Goal: Transaction & Acquisition: Purchase product/service

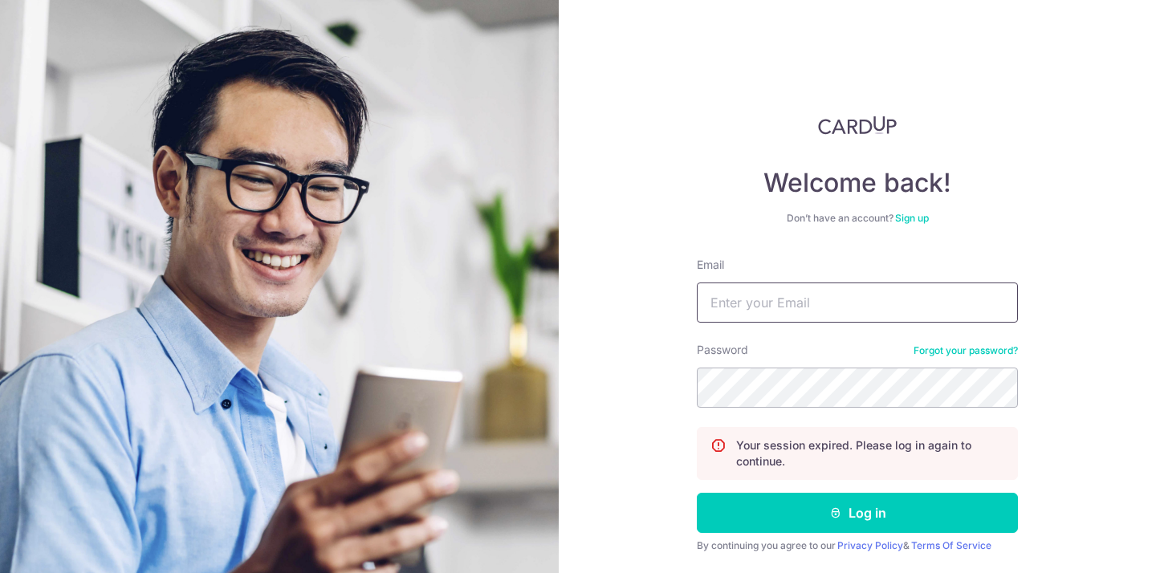
click at [733, 299] on input "Email" at bounding box center [857, 303] width 321 height 40
type input "[PERSON_NAME][EMAIL_ADDRESS][DOMAIN_NAME]"
click at [697, 493] on button "Log in" at bounding box center [857, 513] width 321 height 40
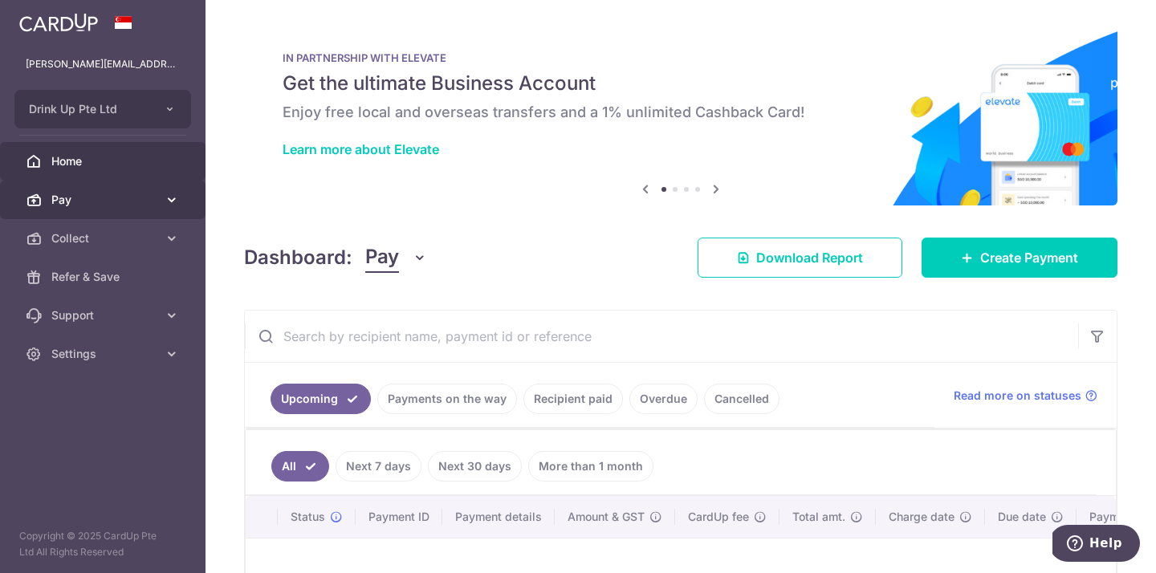
click at [158, 206] on link "Pay" at bounding box center [102, 200] width 205 height 39
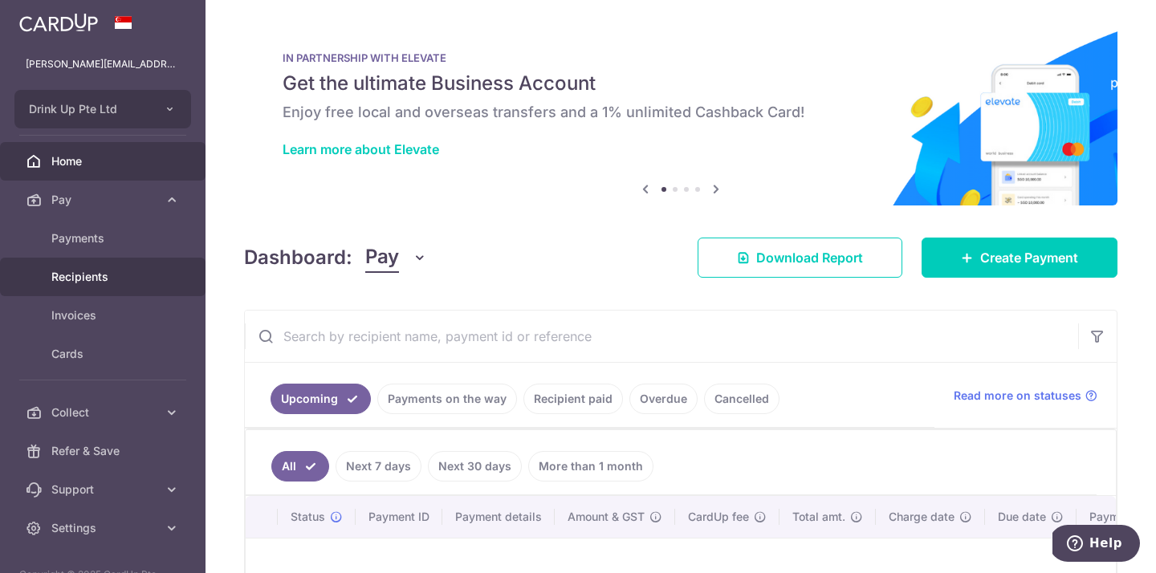
click at [117, 269] on span "Recipients" at bounding box center [104, 277] width 106 height 16
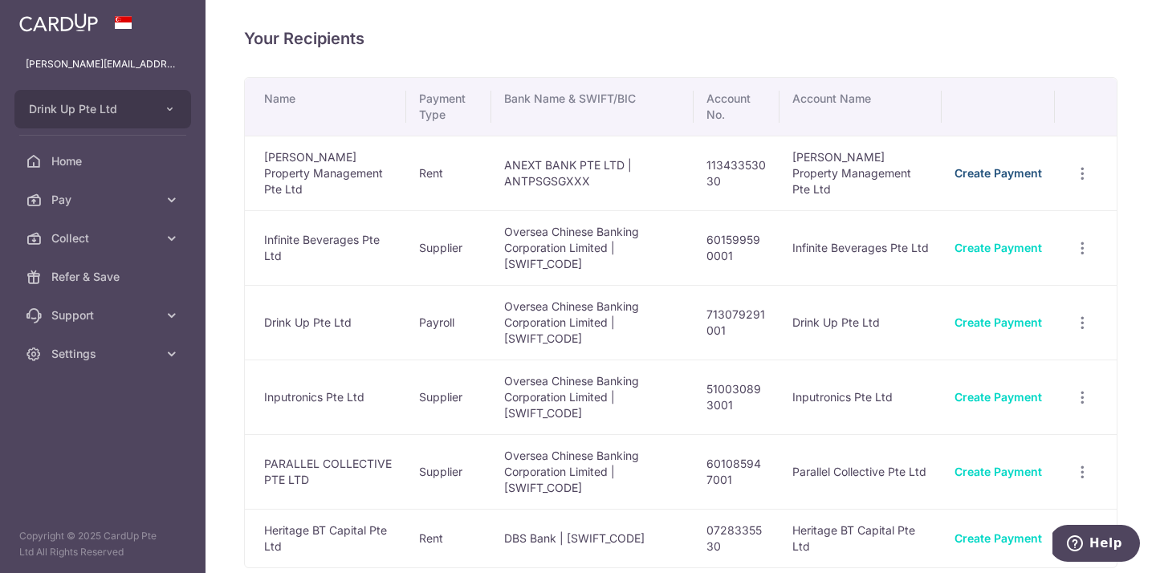
click at [1010, 166] on link "Create Payment" at bounding box center [997, 173] width 87 height 14
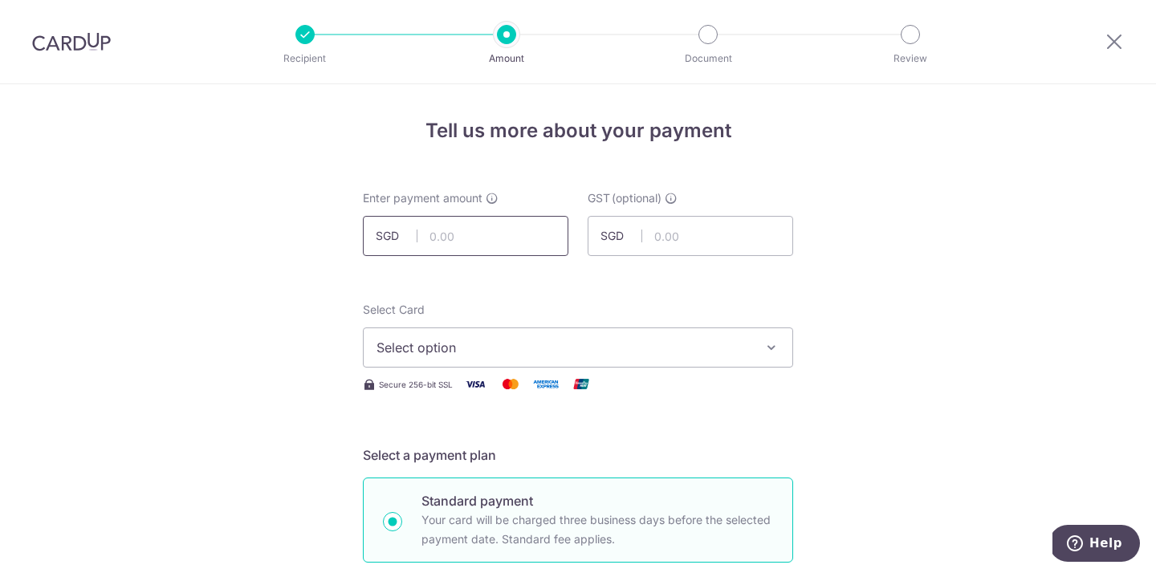
click at [498, 242] on input "text" at bounding box center [465, 236] width 205 height 40
type input "1.00"
click at [431, 372] on div "Select Card Select option Add credit card Your Cards **** 8006 **** 6933 **** 5…" at bounding box center [578, 348] width 430 height 92
click at [431, 349] on span "Select option" at bounding box center [563, 347] width 374 height 19
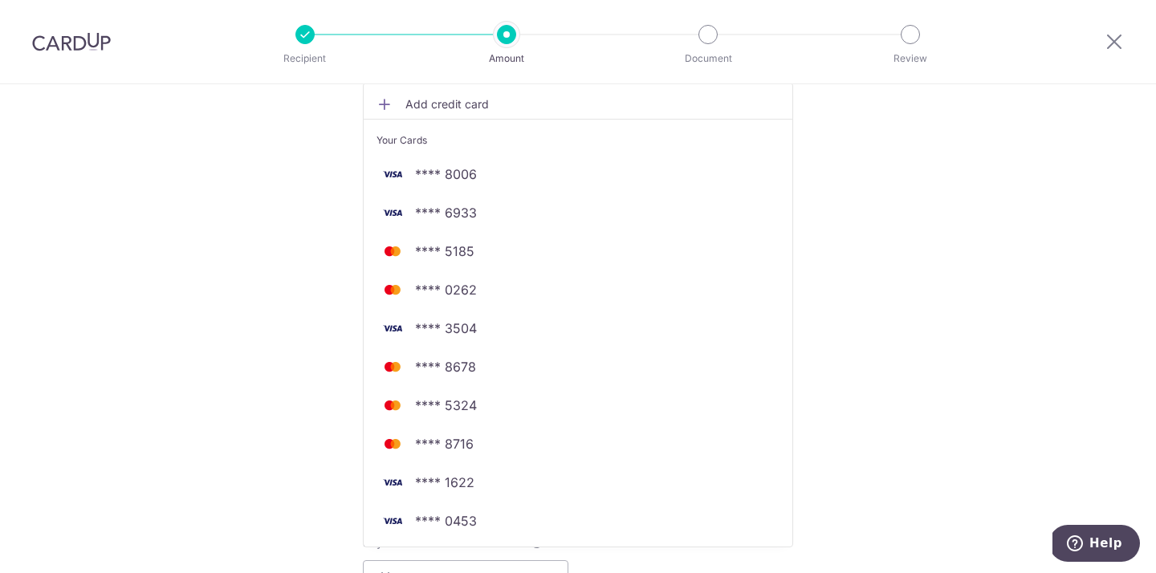
scroll to position [365, 0]
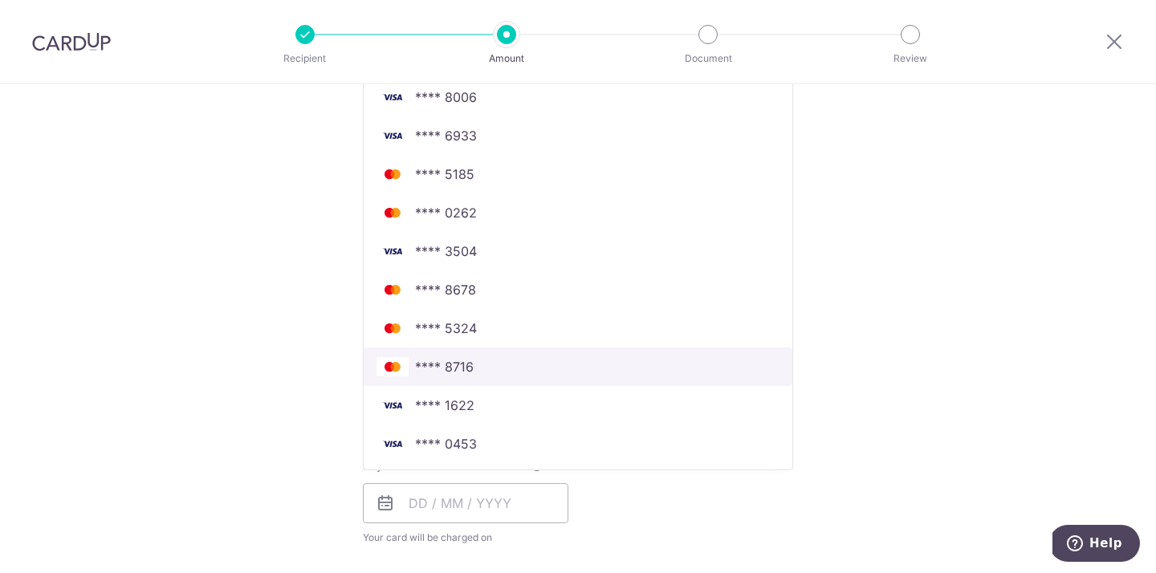
click at [411, 359] on span "**** 8716" at bounding box center [577, 366] width 403 height 19
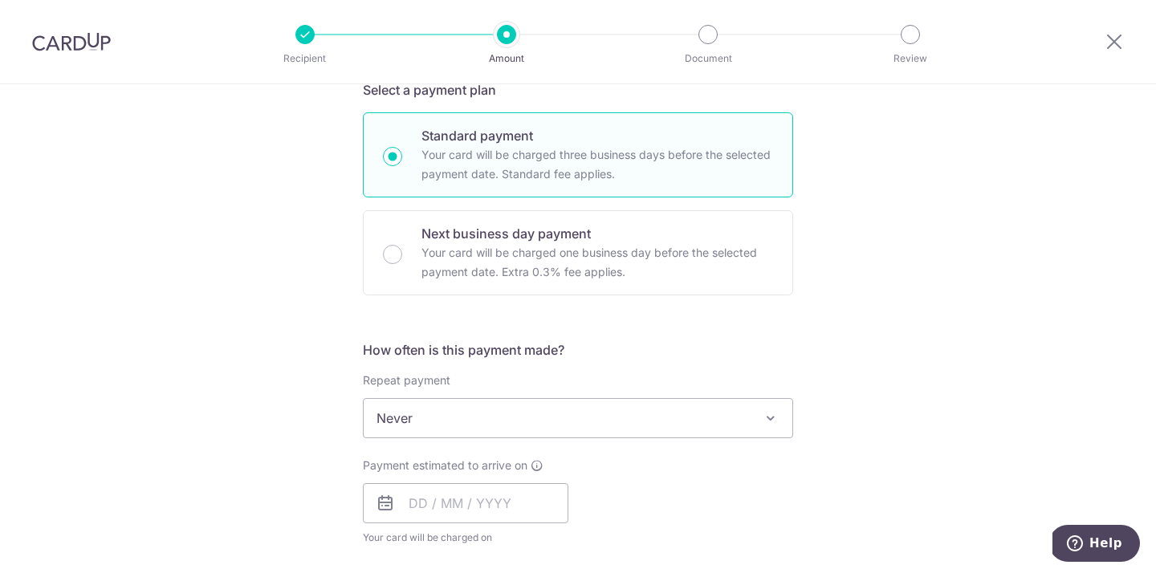
scroll to position [478, 0]
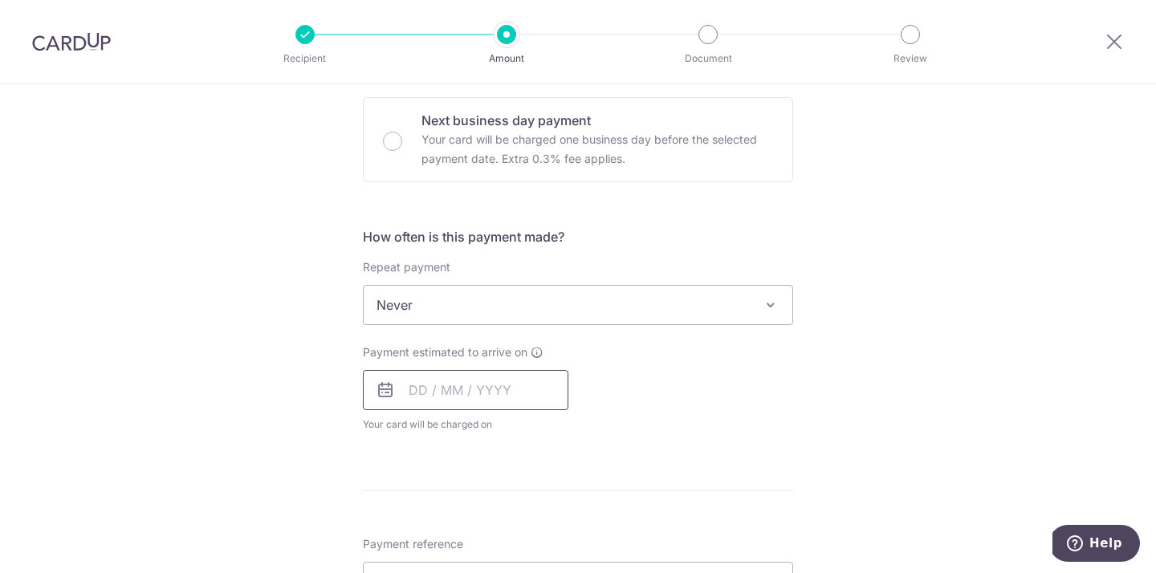
click at [432, 396] on input "text" at bounding box center [465, 390] width 205 height 40
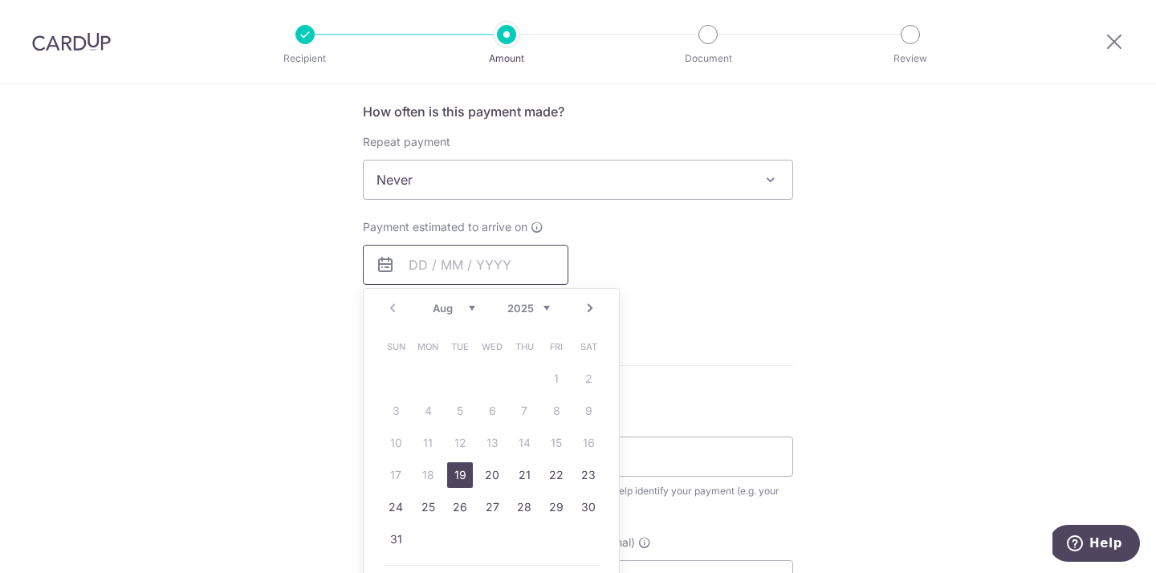
scroll to position [620, 0]
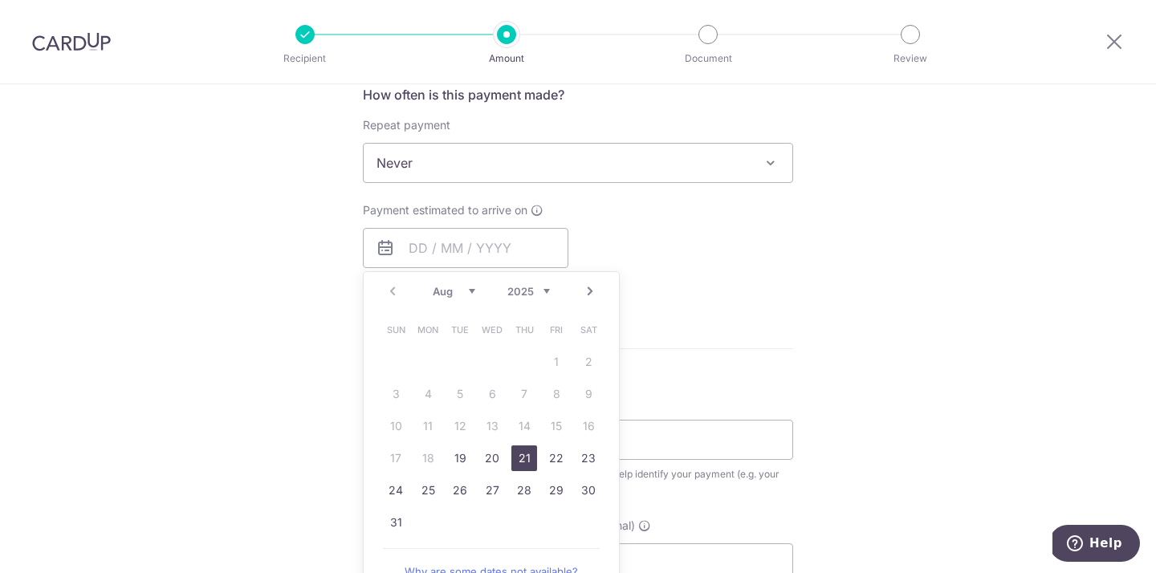
click at [539, 465] on td "21" at bounding box center [524, 458] width 32 height 32
type input "21/08/2025"
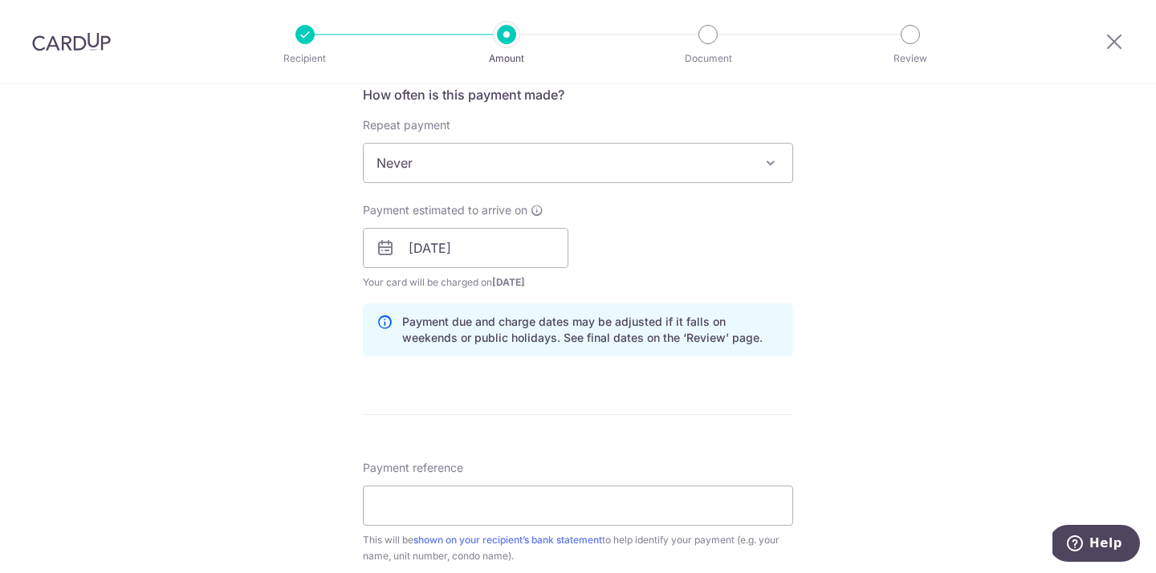
click at [529, 462] on div "Payment reference This will be shown on your recipient’s bank statement to help…" at bounding box center [578, 512] width 430 height 104
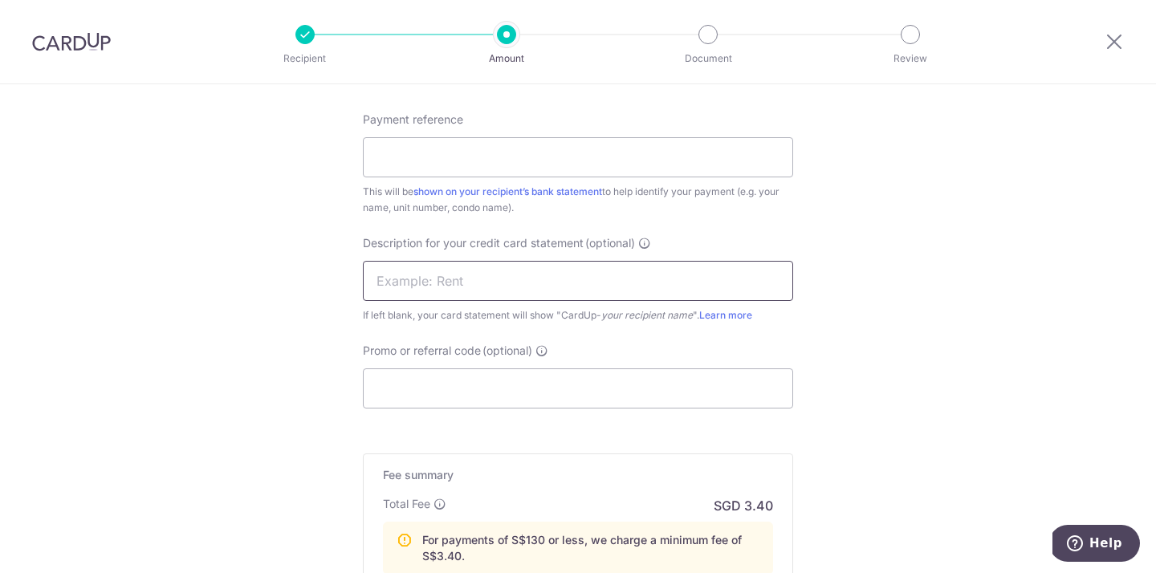
scroll to position [1010, 0]
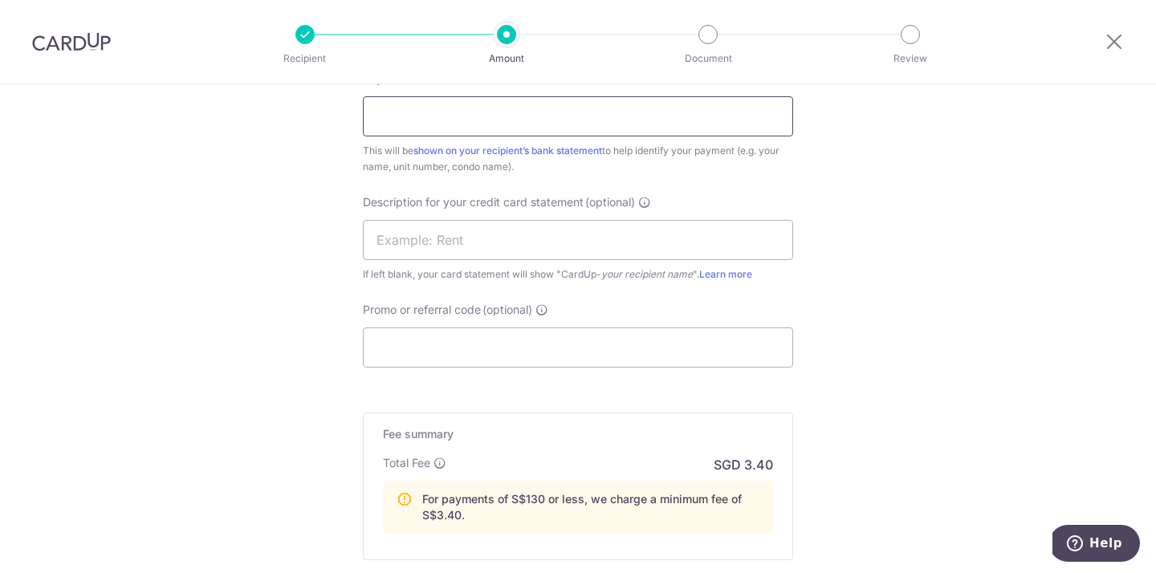
click at [482, 135] on input "Payment reference" at bounding box center [578, 116] width 430 height 40
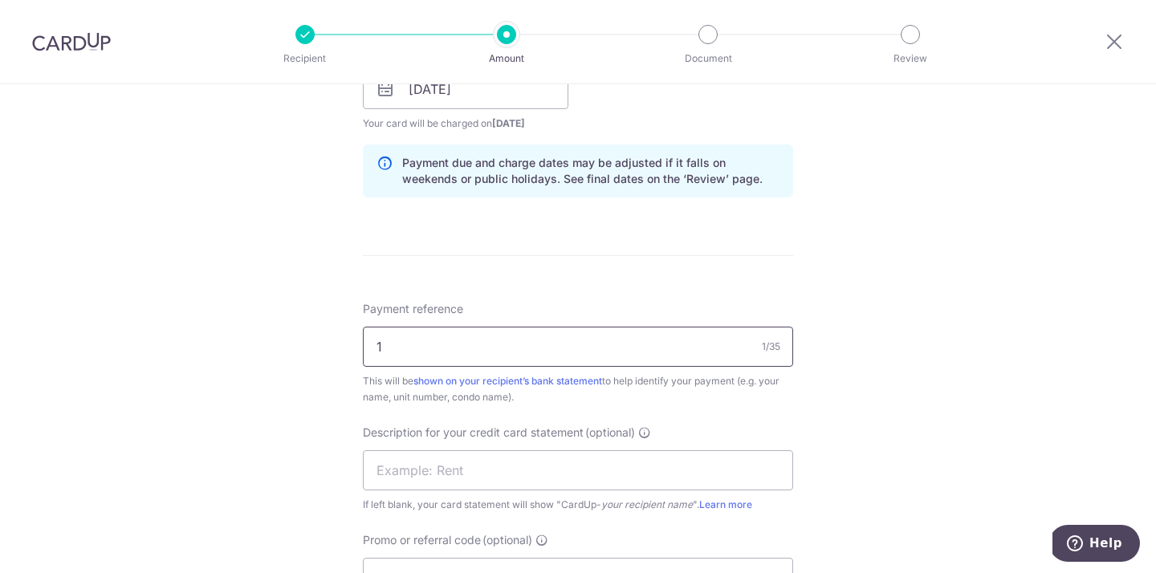
scroll to position [0, 0]
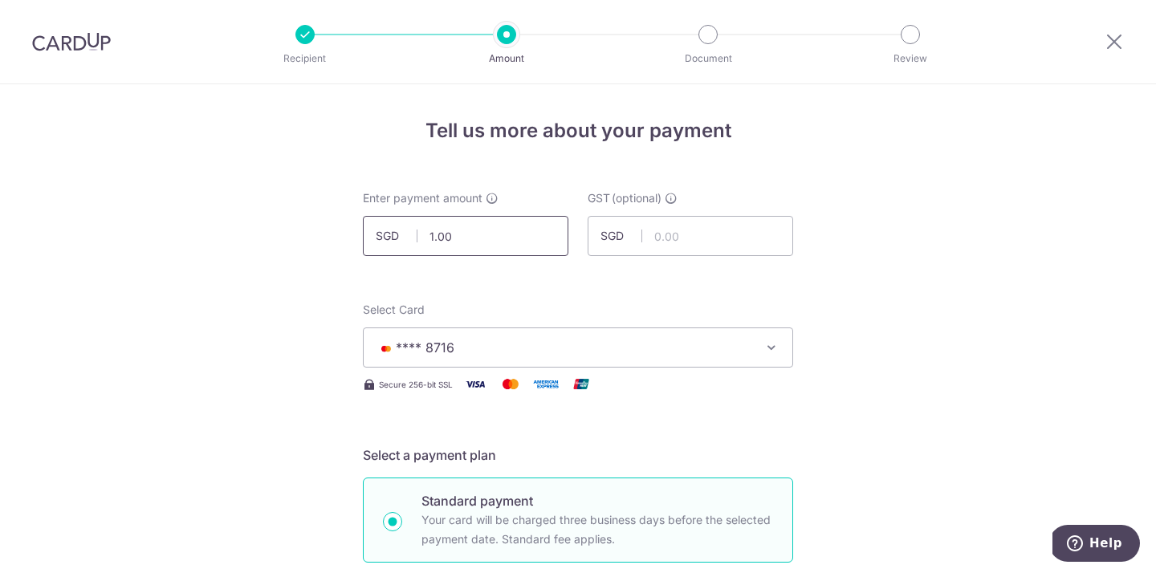
type input "1"
click at [467, 238] on input "1.00" at bounding box center [465, 236] width 205 height 40
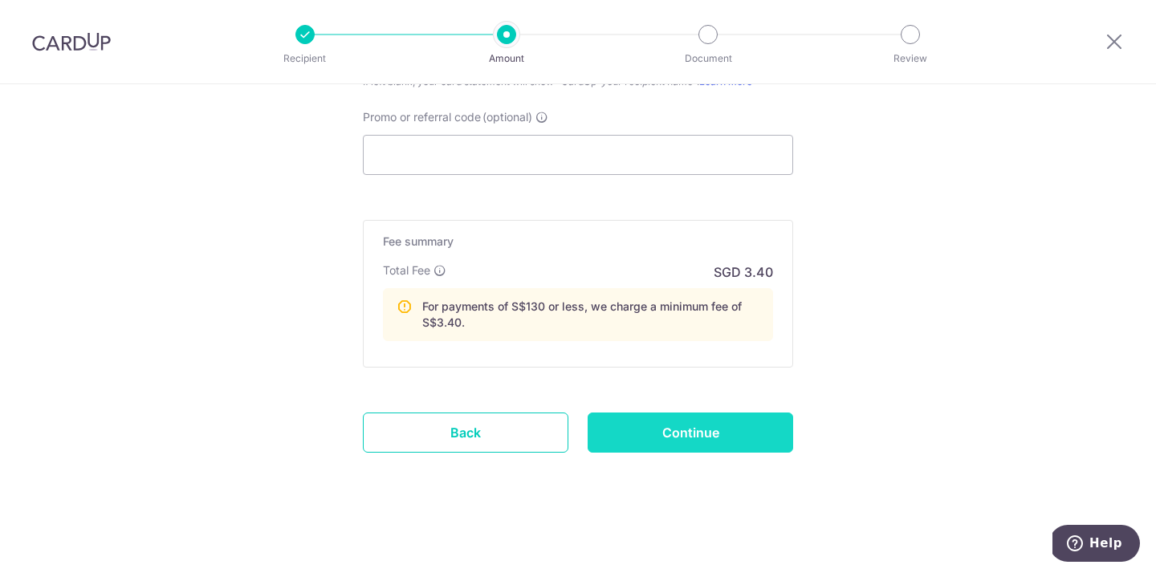
click at [643, 429] on input "Continue" at bounding box center [689, 433] width 205 height 40
type input "10,000.00"
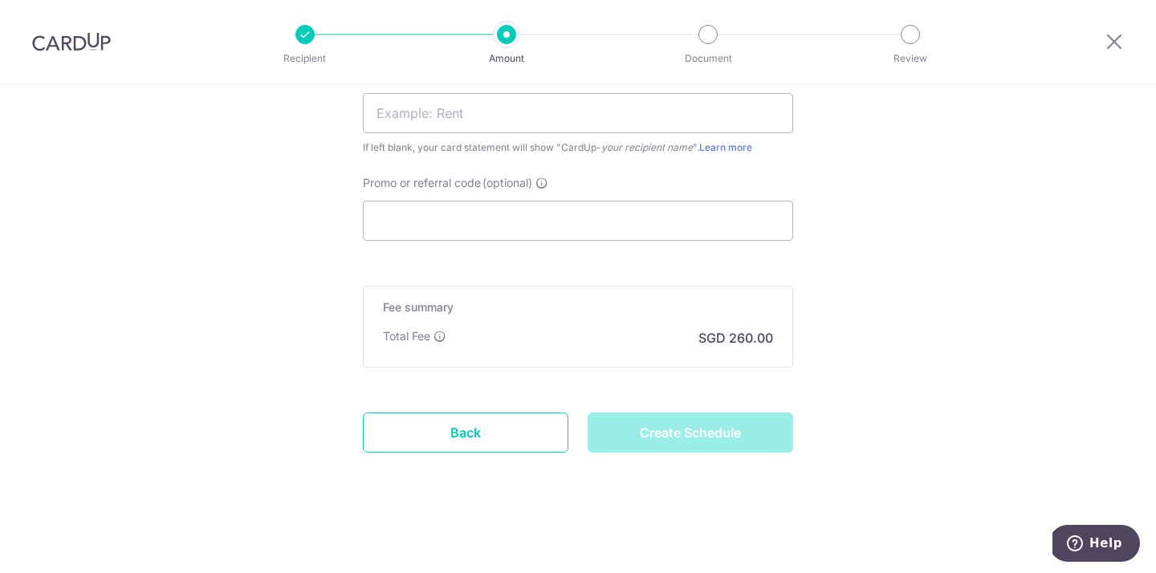
type input "Create Schedule"
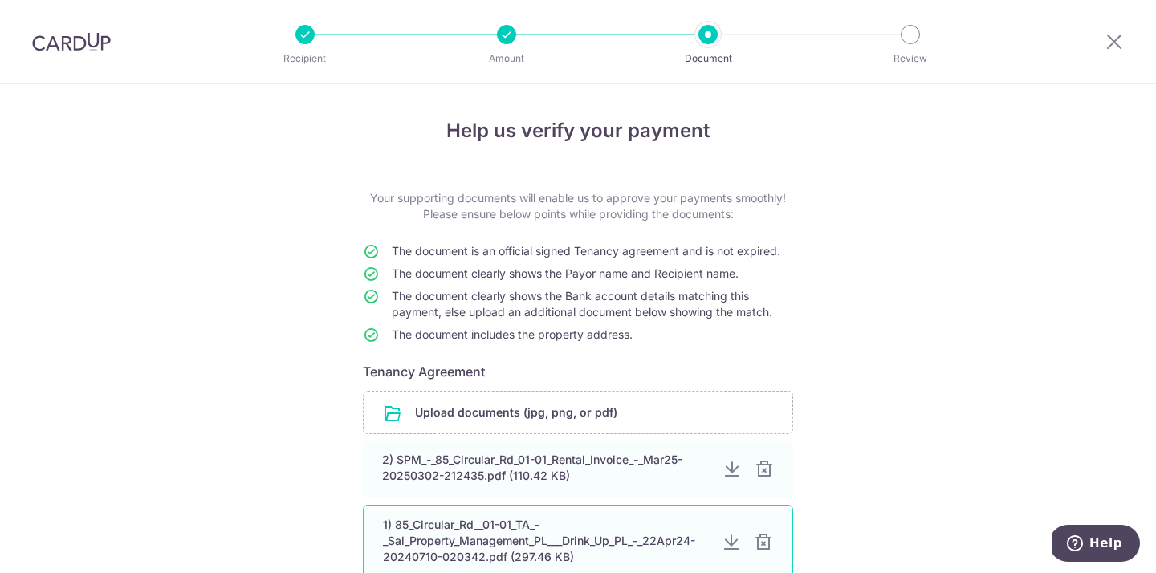
click at [732, 541] on div at bounding box center [731, 542] width 19 height 19
click at [77, 26] on div at bounding box center [71, 41] width 143 height 83
click at [78, 40] on img at bounding box center [71, 41] width 79 height 19
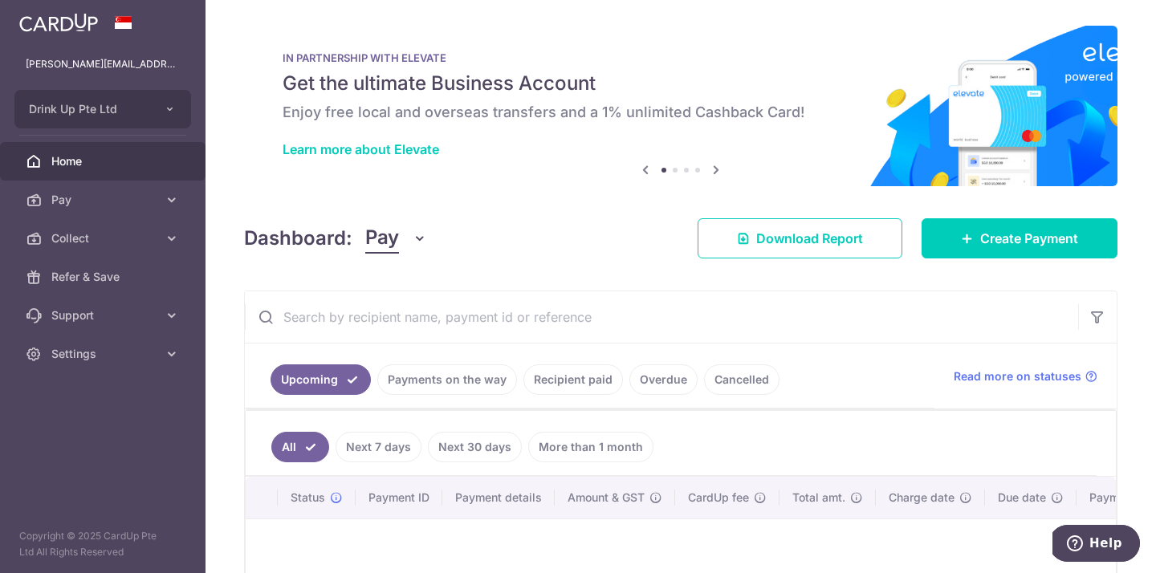
click at [433, 388] on link "Payments on the way" at bounding box center [447, 379] width 140 height 30
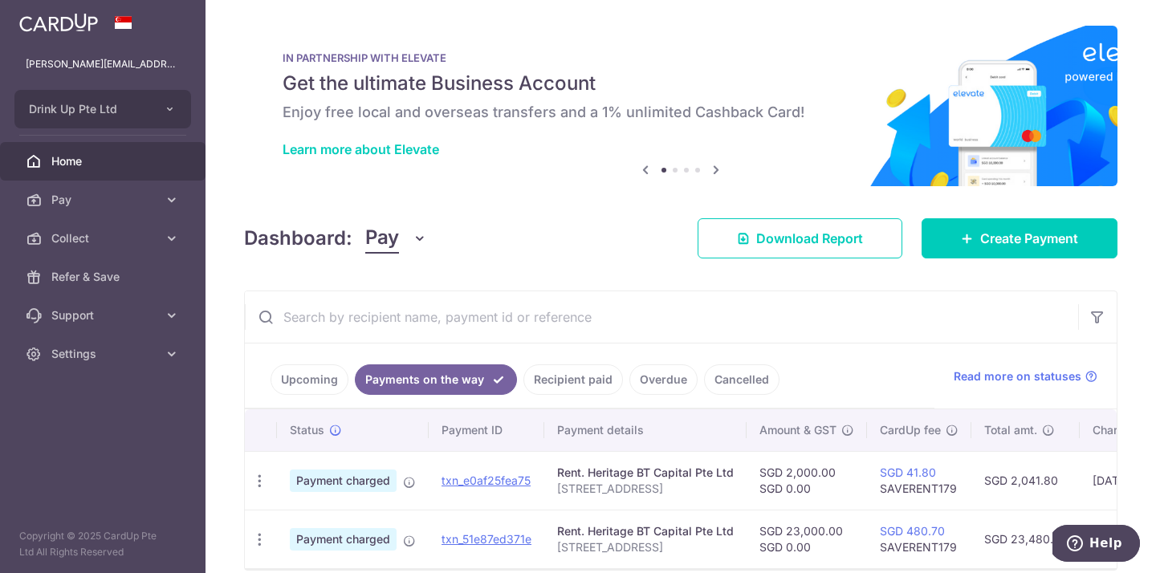
scroll to position [73, 0]
